Goal: Information Seeking & Learning: Learn about a topic

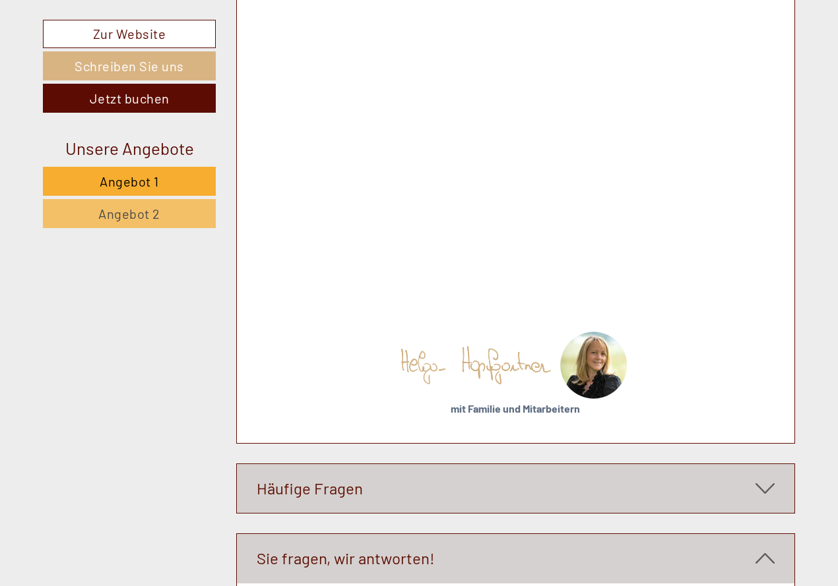
scroll to position [6200, 0]
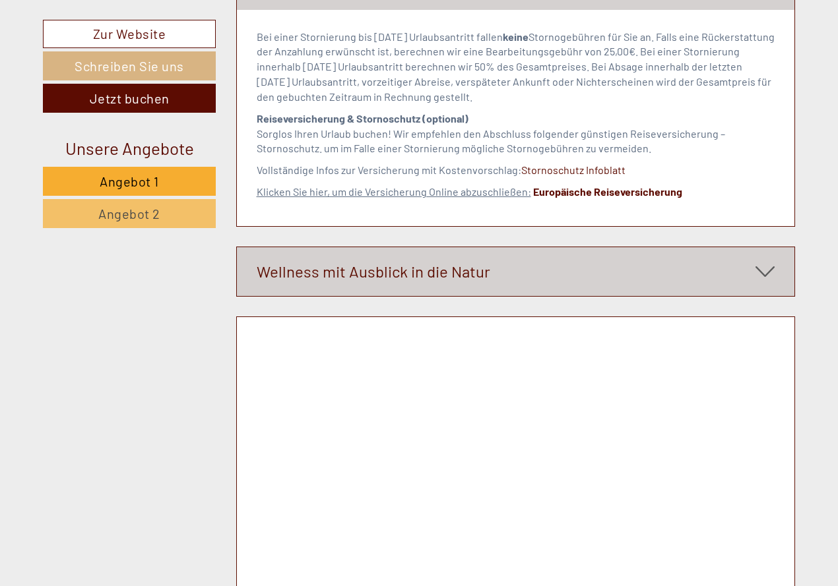
scroll to position [5630, 0]
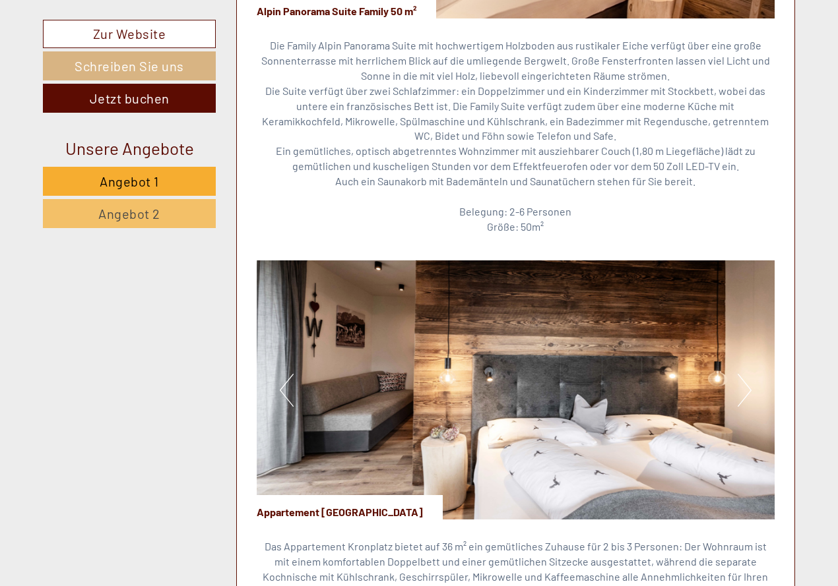
scroll to position [954, 0]
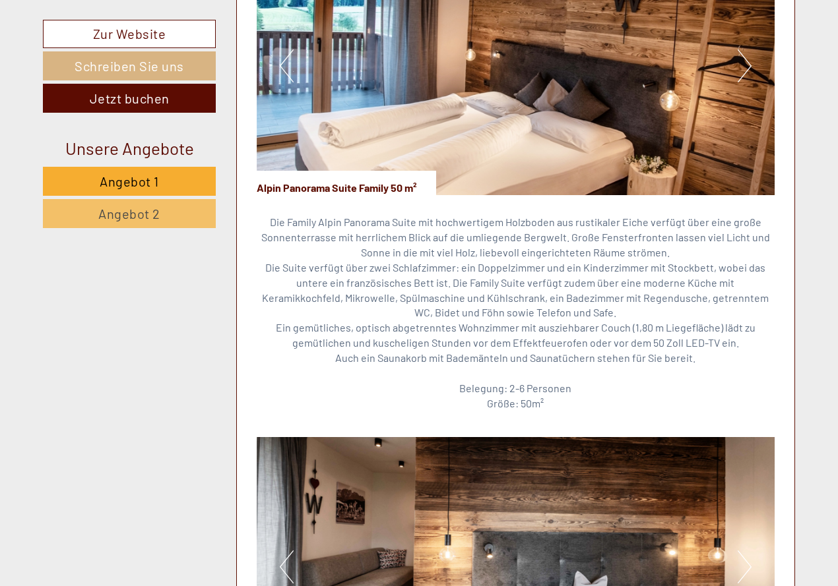
drag, startPoint x: 785, startPoint y: 4, endPoint x: 797, endPoint y: 8, distance: 13.1
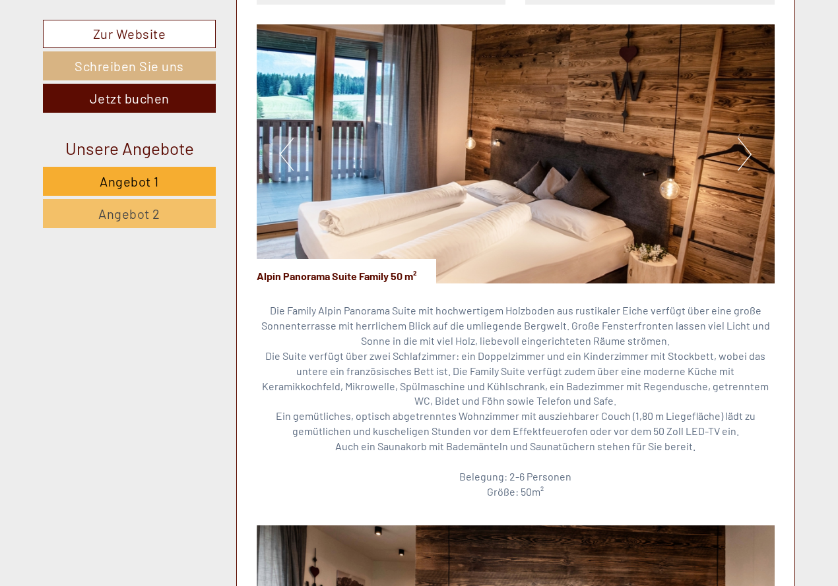
scroll to position [875, 0]
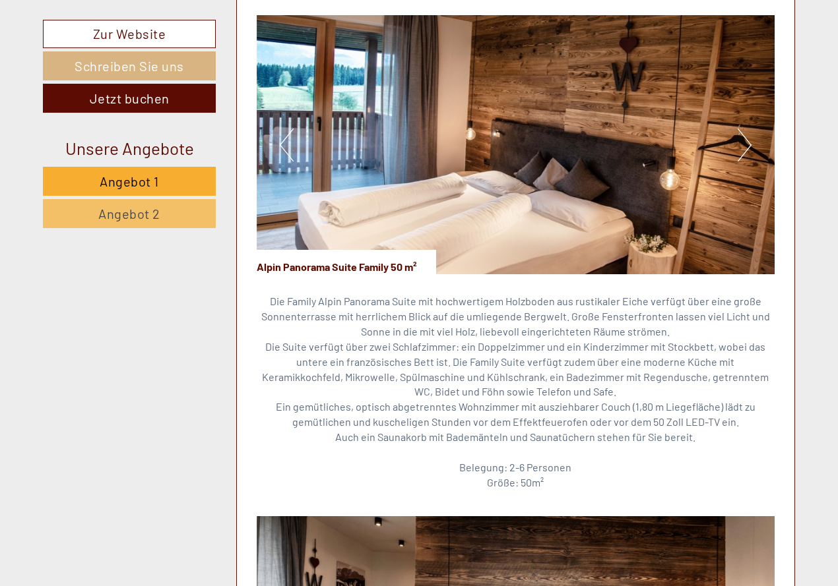
click at [656, 144] on button "Next" at bounding box center [744, 145] width 14 height 33
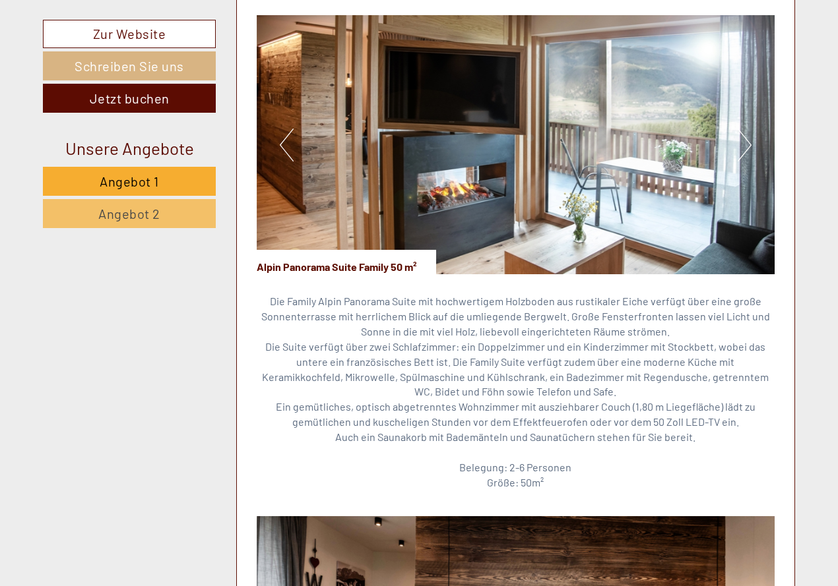
click at [656, 140] on button "Next" at bounding box center [744, 145] width 14 height 33
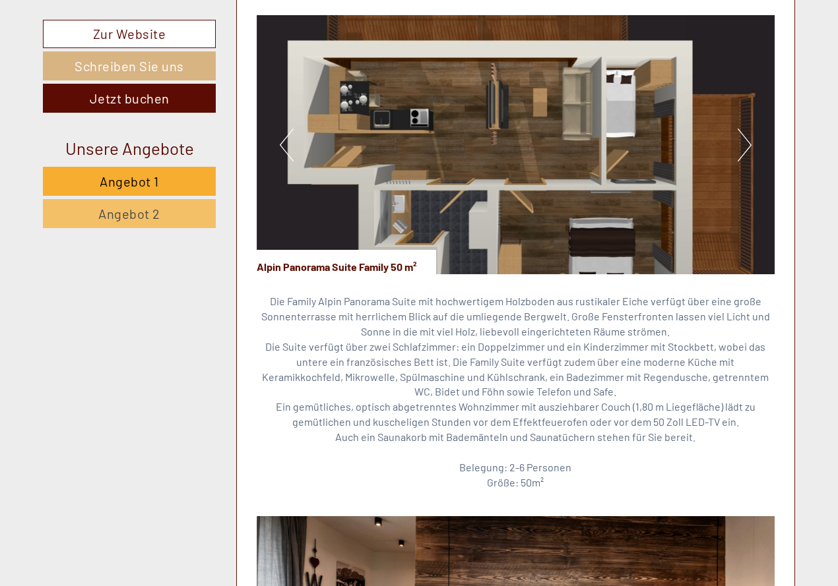
click at [656, 140] on button "Next" at bounding box center [744, 145] width 14 height 33
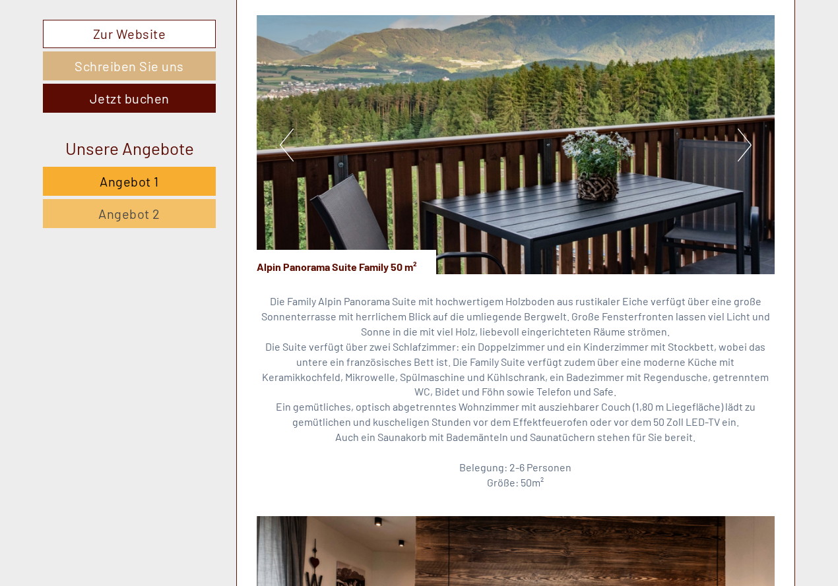
click at [656, 140] on button "Next" at bounding box center [744, 145] width 14 height 33
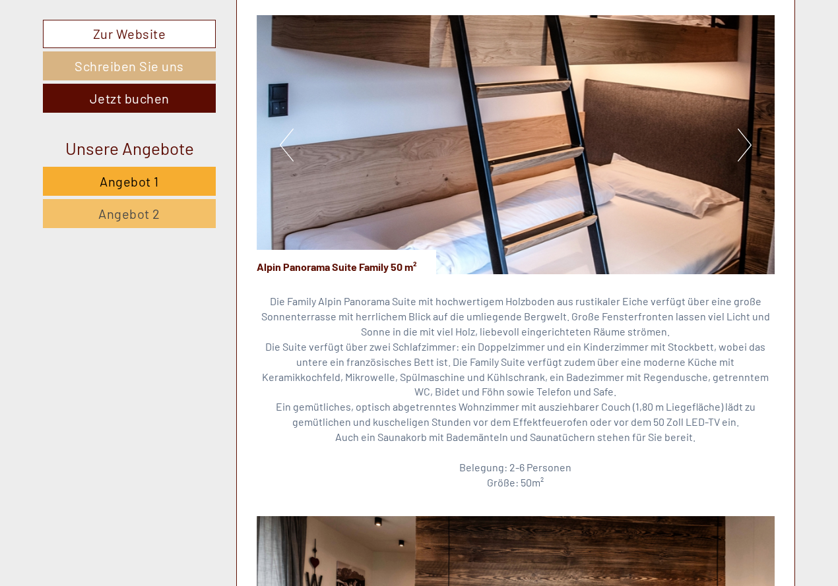
click at [656, 140] on button "Next" at bounding box center [744, 145] width 14 height 33
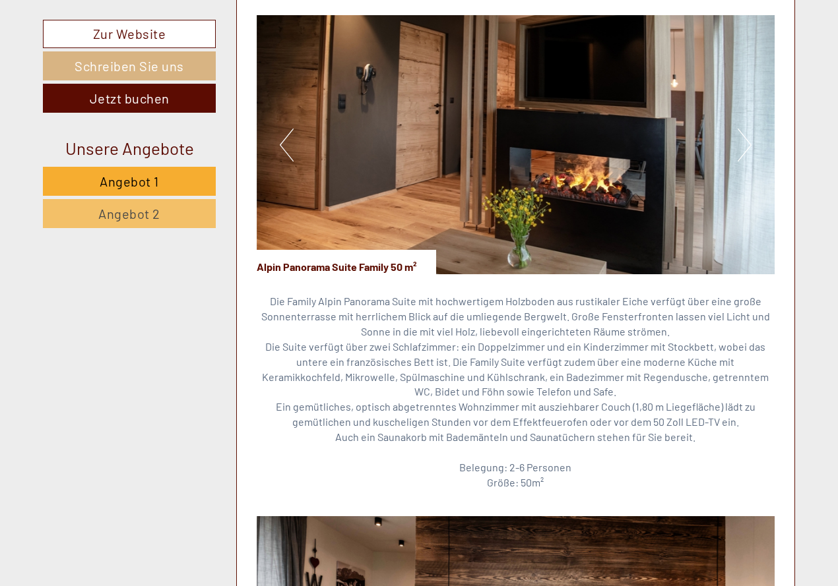
click at [656, 140] on button "Next" at bounding box center [744, 145] width 14 height 33
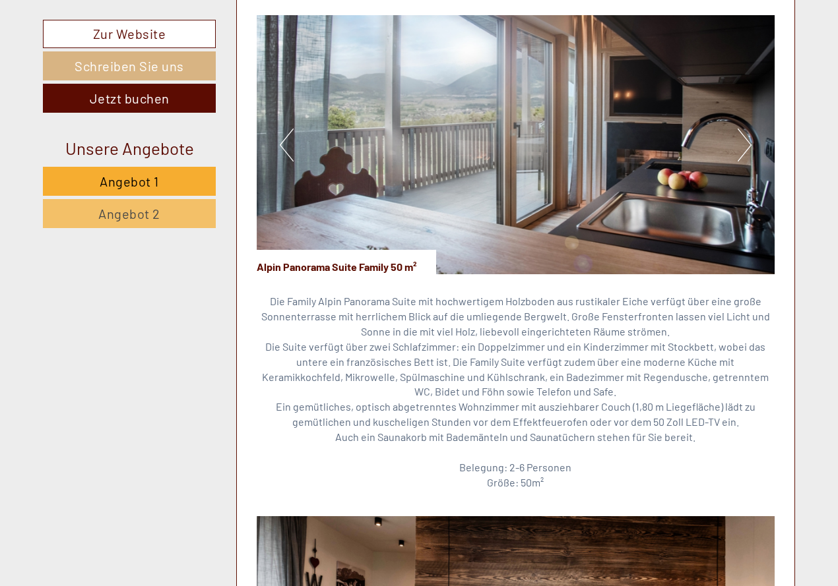
click at [656, 140] on button "Next" at bounding box center [744, 145] width 14 height 33
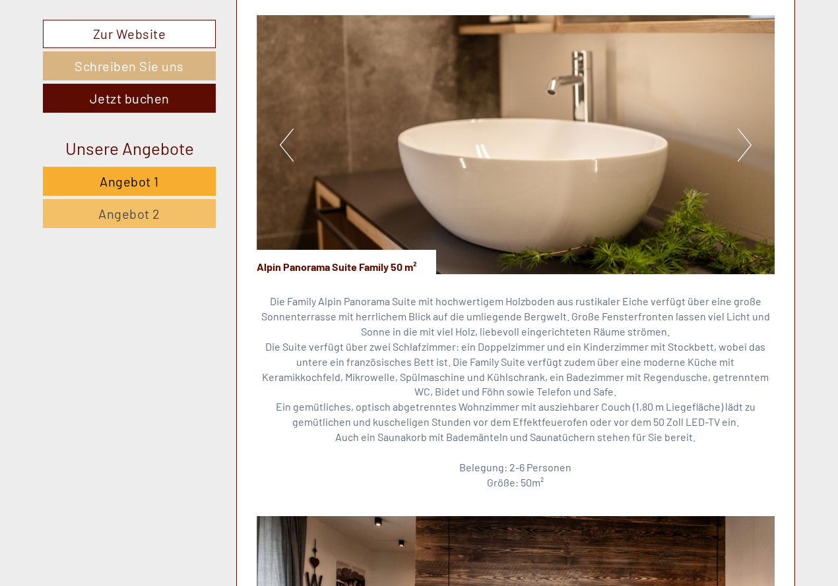
click at [656, 140] on button "Next" at bounding box center [744, 145] width 14 height 33
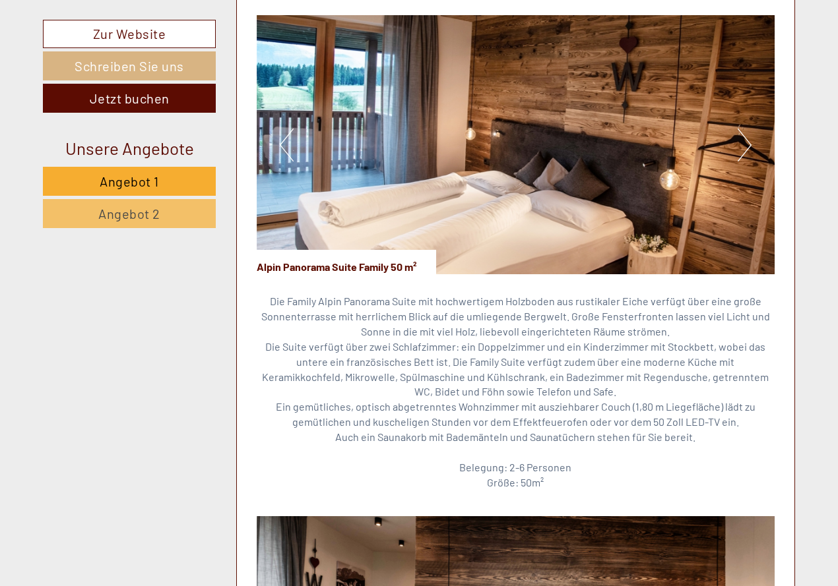
click at [656, 140] on button "Next" at bounding box center [744, 145] width 14 height 33
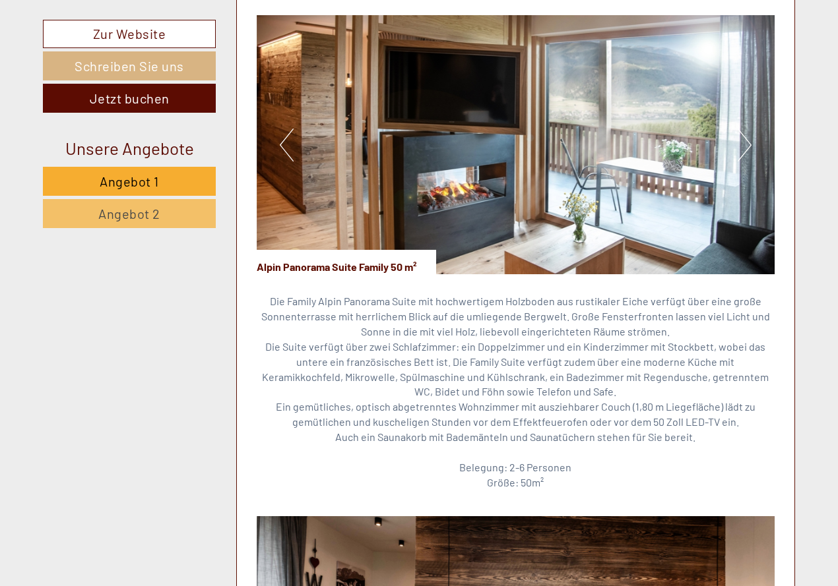
click at [656, 140] on button "Next" at bounding box center [744, 145] width 14 height 33
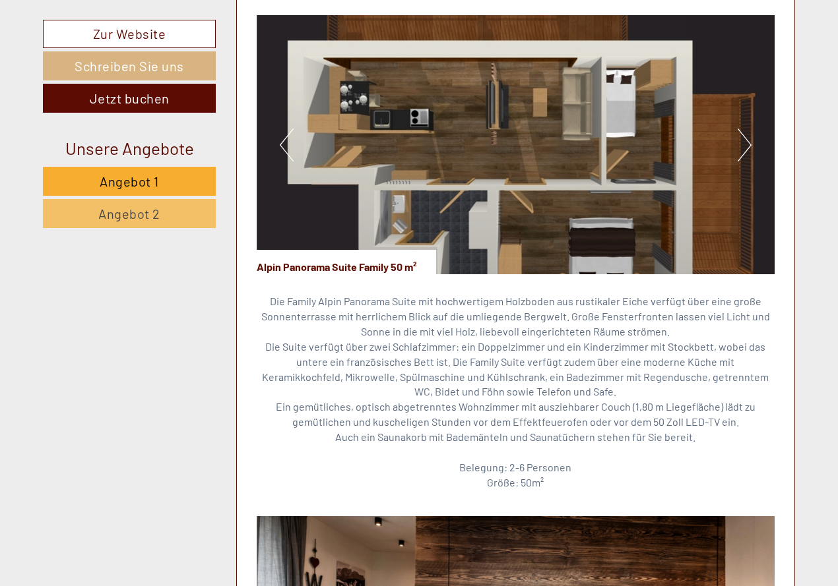
click at [656, 140] on button "Next" at bounding box center [744, 145] width 14 height 33
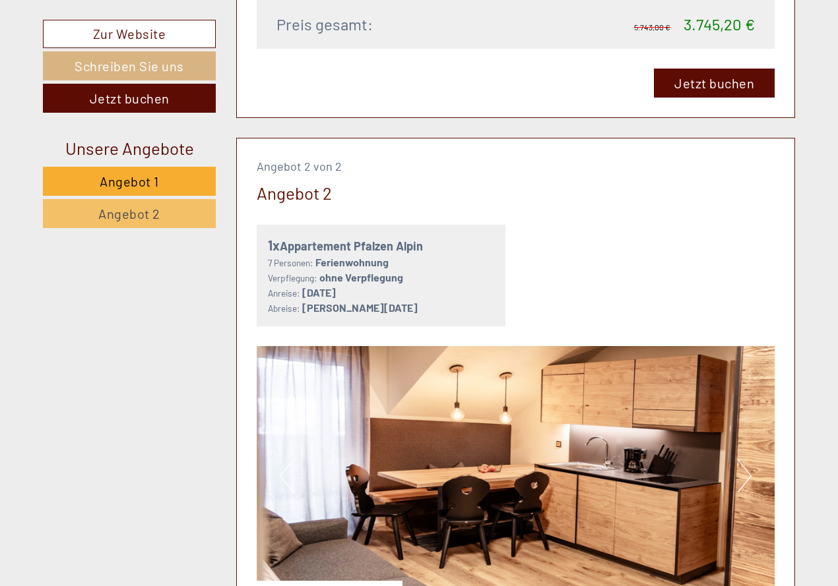
scroll to position [2536, 0]
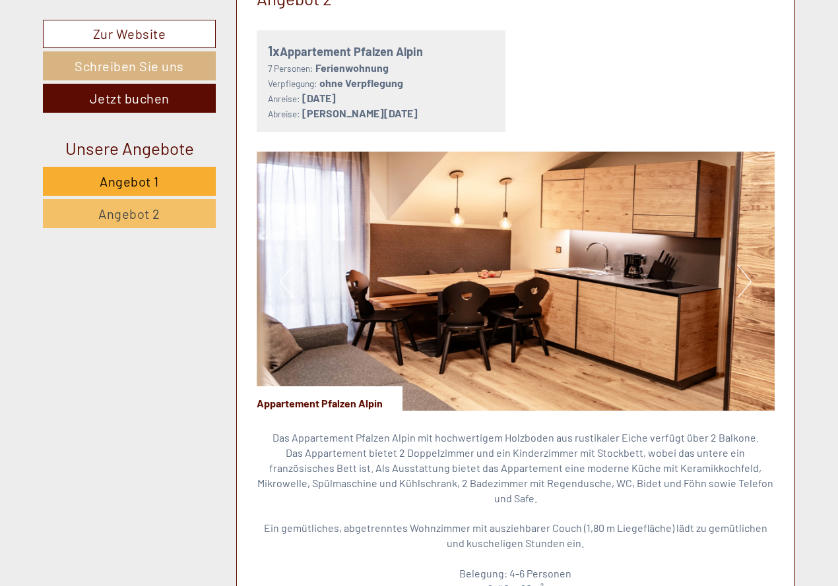
click at [656, 275] on button "Next" at bounding box center [744, 281] width 14 height 33
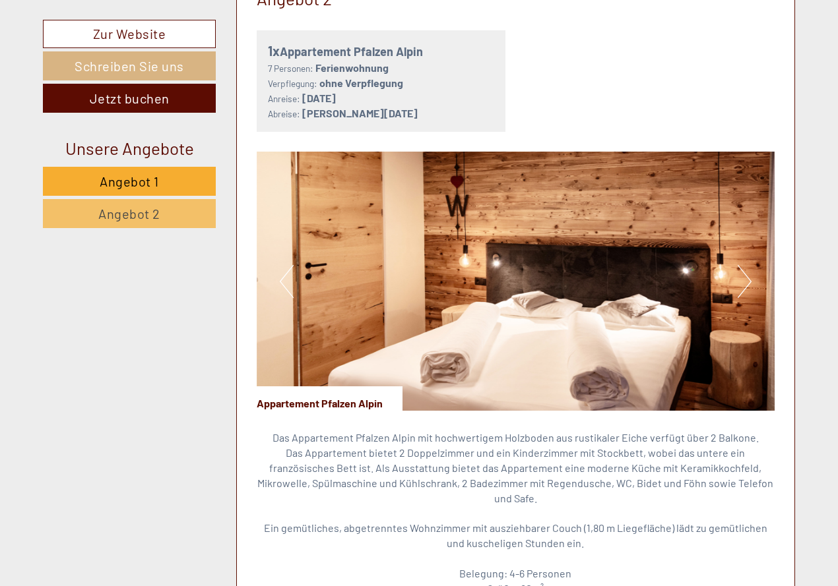
click at [656, 279] on button "Next" at bounding box center [744, 281] width 14 height 33
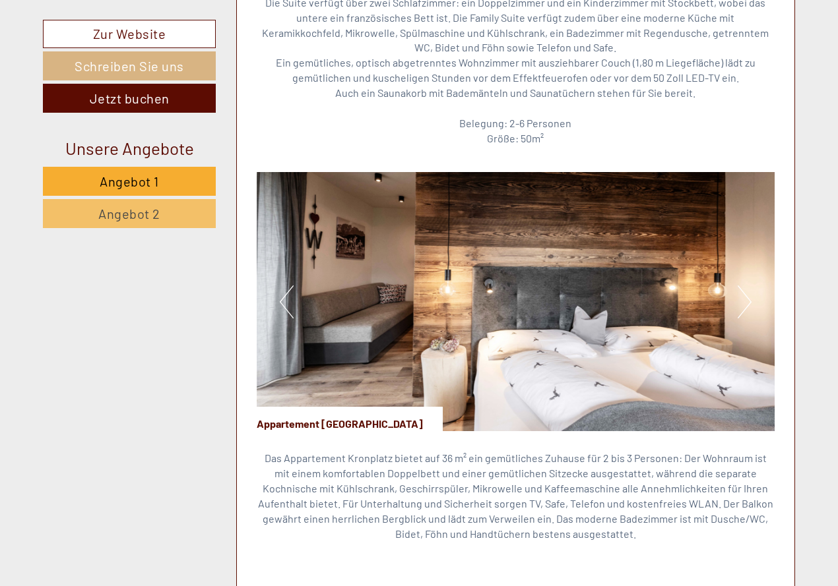
scroll to position [1229, 0]
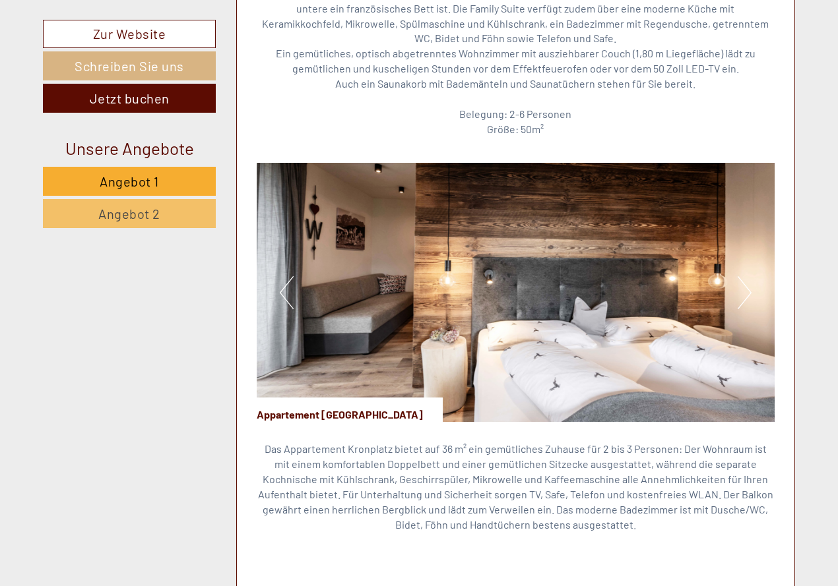
click at [656, 296] on button "Next" at bounding box center [744, 292] width 14 height 33
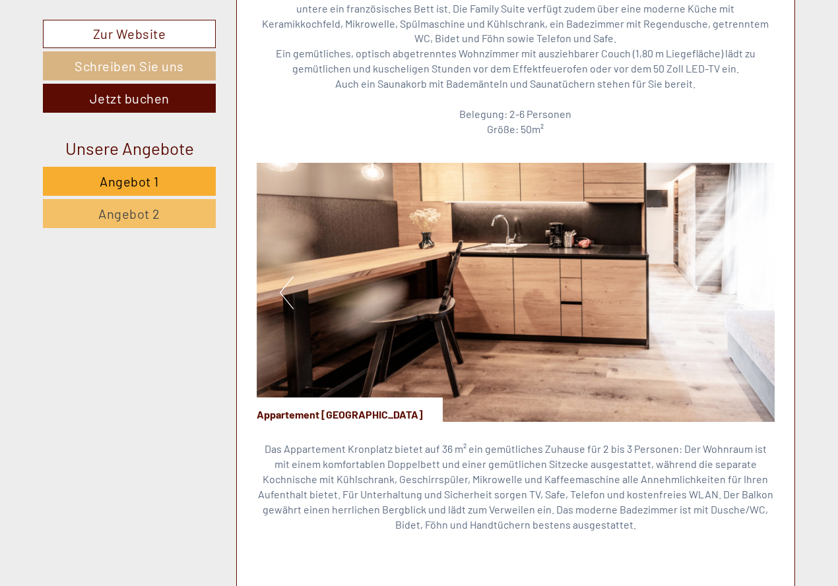
click at [656, 295] on button "Next" at bounding box center [744, 292] width 14 height 33
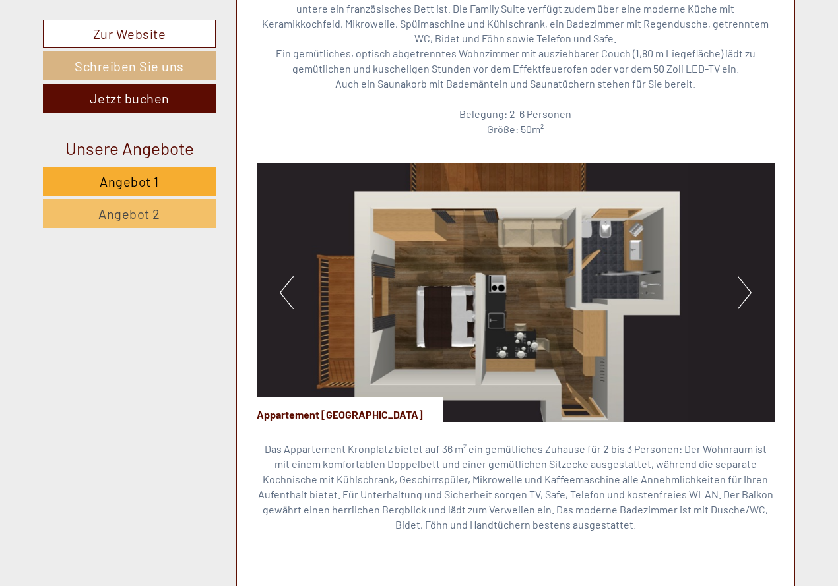
click at [656, 290] on button "Next" at bounding box center [744, 292] width 14 height 33
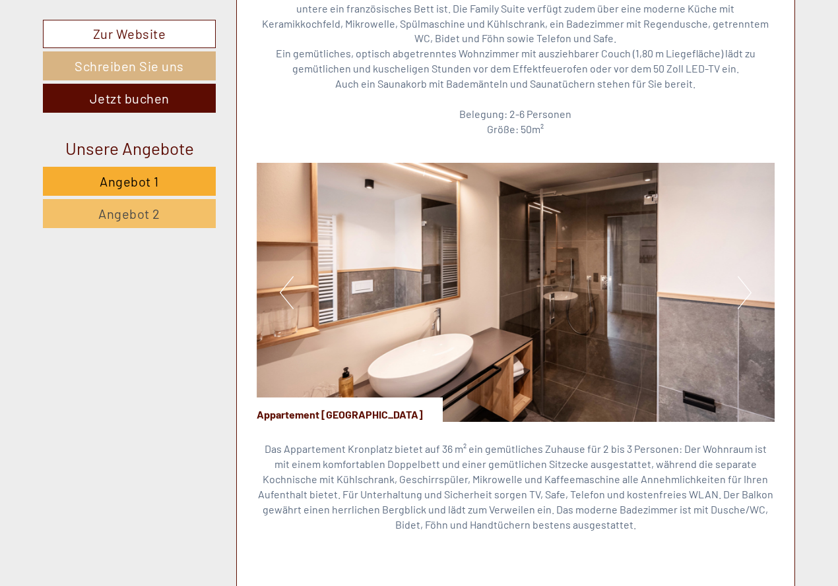
click at [656, 290] on button "Next" at bounding box center [744, 292] width 14 height 33
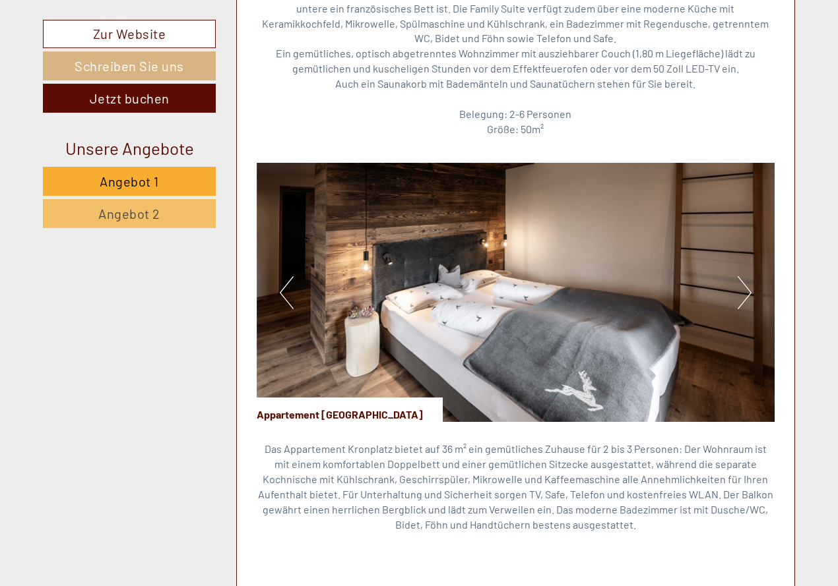
click at [656, 290] on button "Next" at bounding box center [744, 292] width 14 height 33
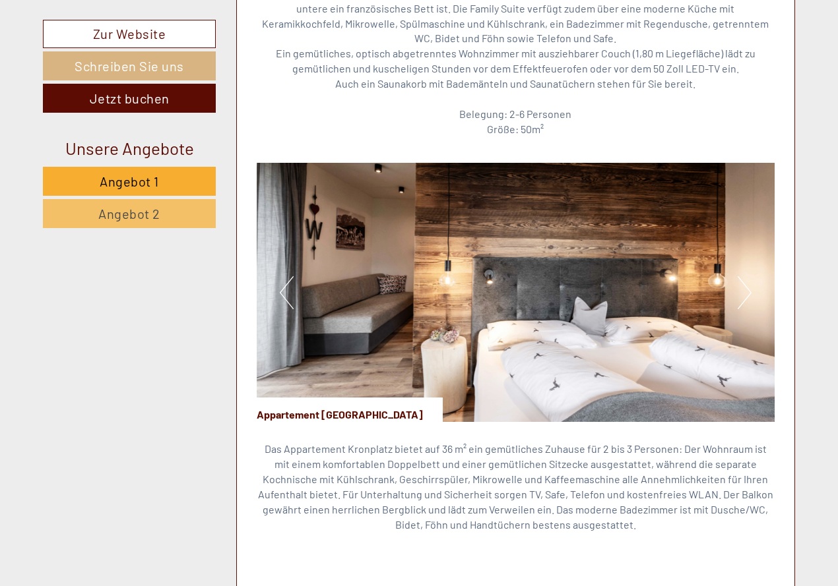
click at [656, 290] on button "Next" at bounding box center [744, 292] width 14 height 33
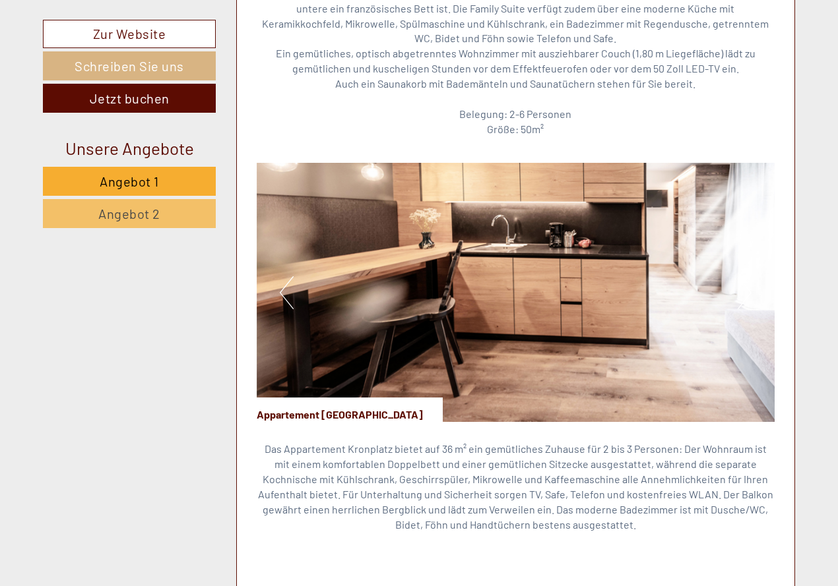
click at [656, 290] on button "Next" at bounding box center [744, 292] width 14 height 33
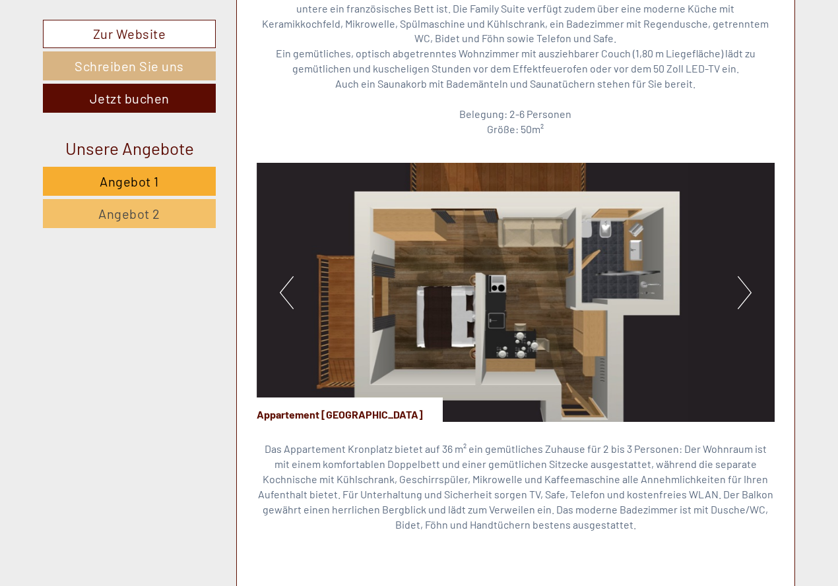
drag, startPoint x: 722, startPoint y: 361, endPoint x: 721, endPoint y: 268, distance: 92.3
click at [656, 268] on img at bounding box center [516, 292] width 518 height 259
drag, startPoint x: 723, startPoint y: 185, endPoint x: 729, endPoint y: 206, distance: 21.9
click at [656, 202] on img at bounding box center [516, 292] width 518 height 259
click at [656, 286] on button "Next" at bounding box center [744, 292] width 14 height 33
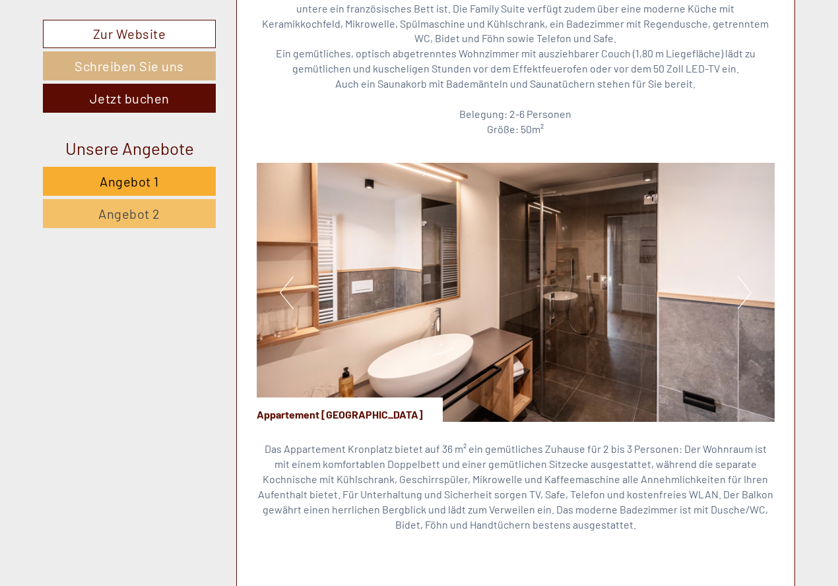
click at [656, 288] on button "Next" at bounding box center [744, 292] width 14 height 33
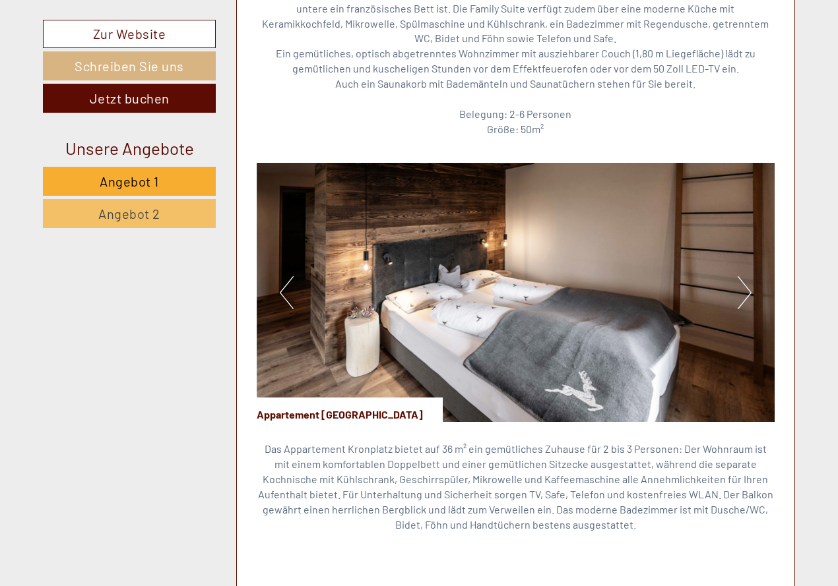
click at [656, 288] on button "Next" at bounding box center [744, 292] width 14 height 33
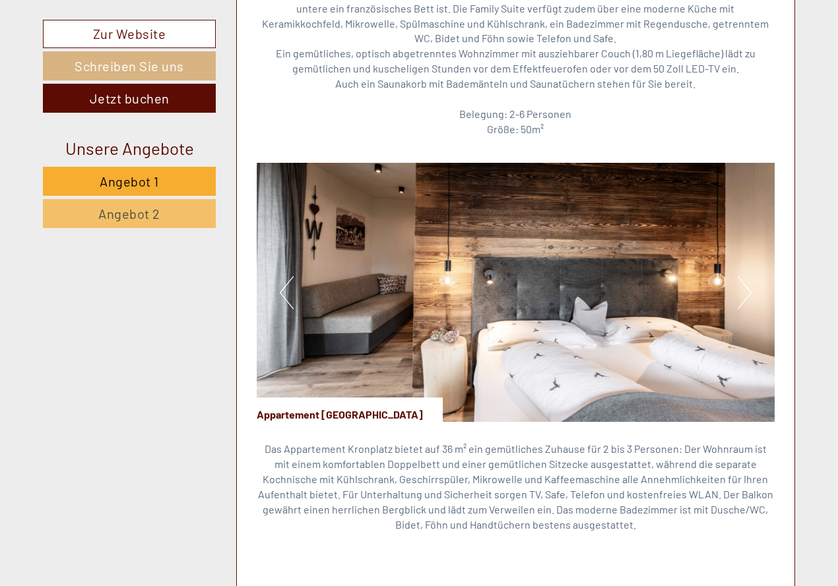
click at [656, 289] on button "Next" at bounding box center [744, 292] width 14 height 33
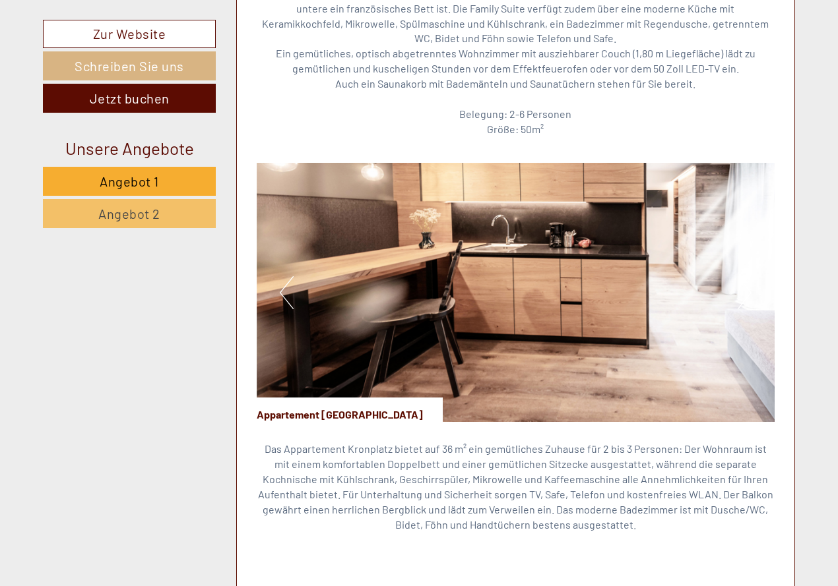
click at [656, 289] on button "Next" at bounding box center [744, 292] width 14 height 33
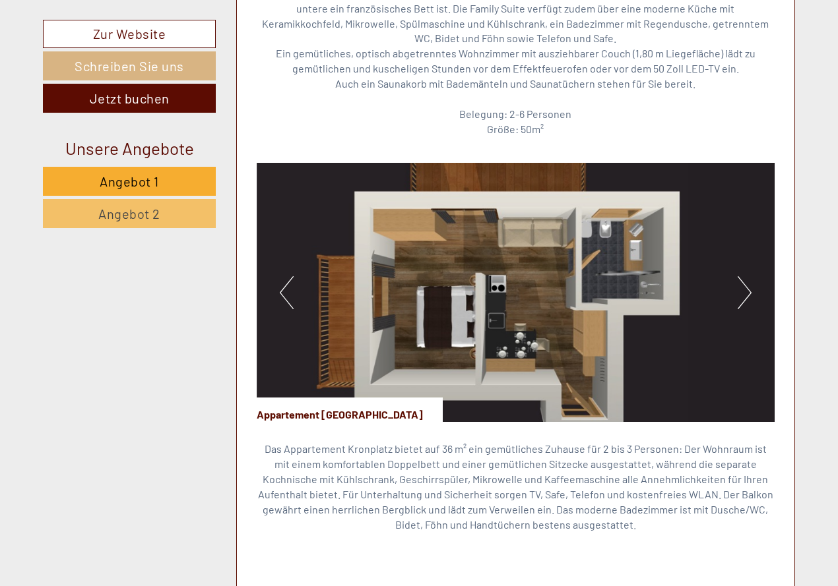
click at [656, 290] on button "Next" at bounding box center [744, 292] width 14 height 33
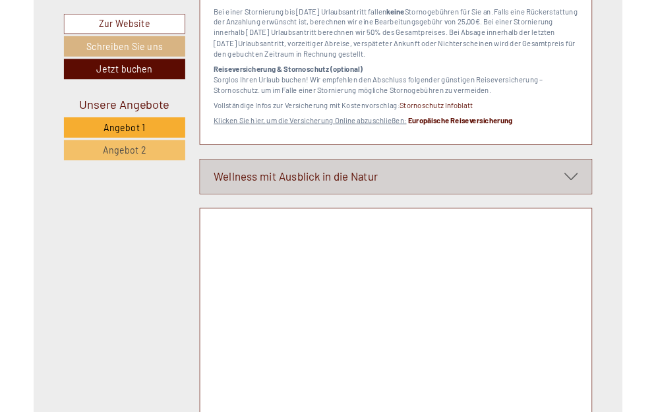
scroll to position [5361, 0]
